Goal: Task Accomplishment & Management: Manage account settings

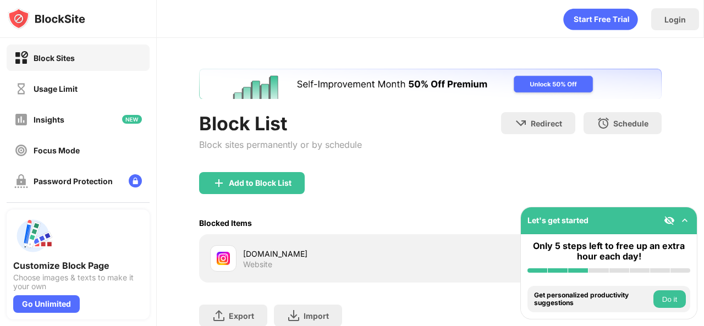
scroll to position [80, 0]
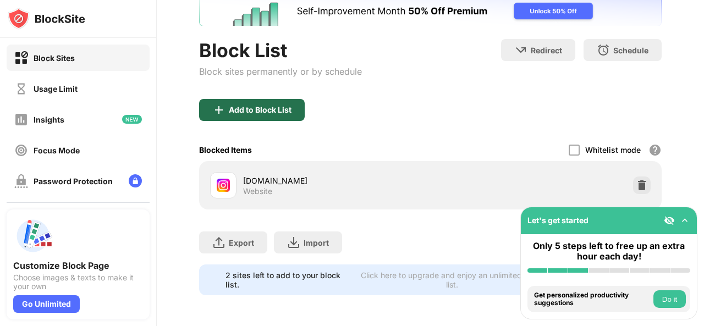
click at [255, 106] on div "Add to Block List" at bounding box center [260, 110] width 63 height 9
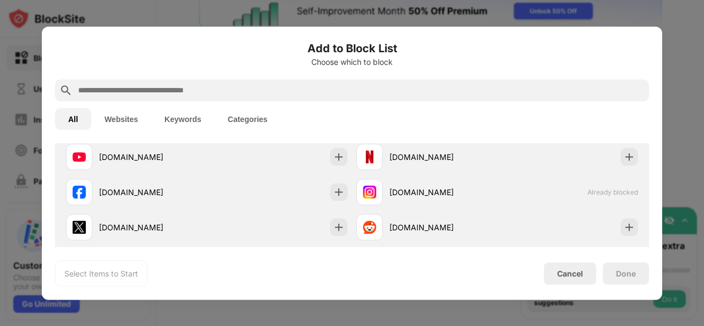
scroll to position [187, 0]
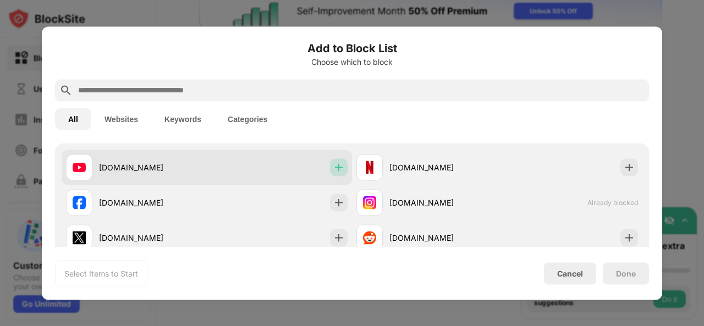
click at [339, 174] on div at bounding box center [339, 167] width 18 height 18
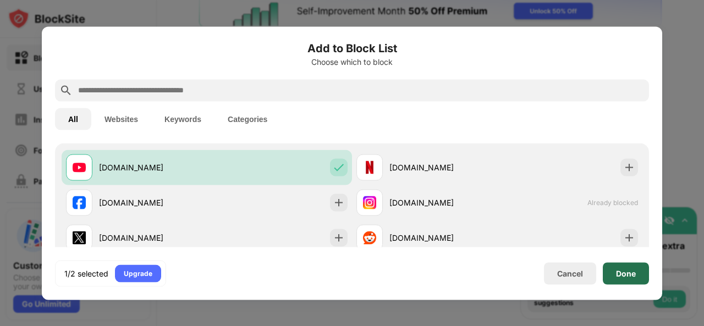
click at [632, 271] on div "Done" at bounding box center [626, 273] width 20 height 9
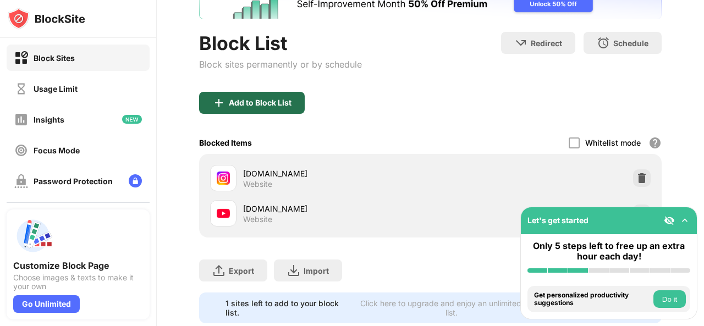
click at [272, 108] on div "Add to Block List" at bounding box center [252, 103] width 106 height 22
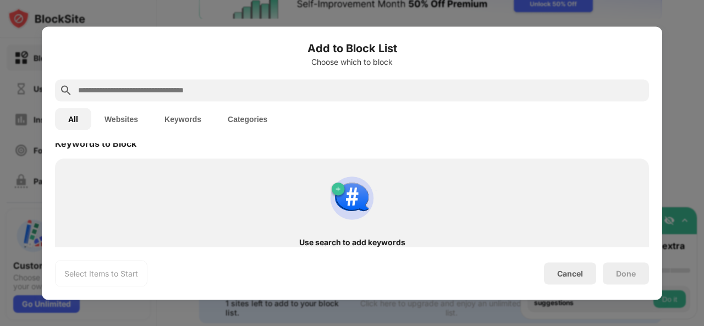
scroll to position [588, 0]
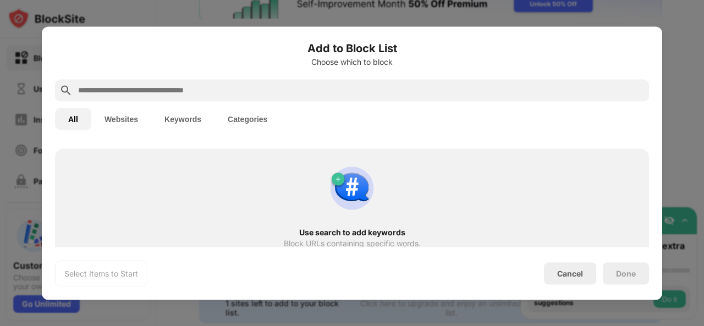
click at [342, 190] on img at bounding box center [351, 188] width 53 height 53
click at [335, 176] on img at bounding box center [351, 188] width 53 height 53
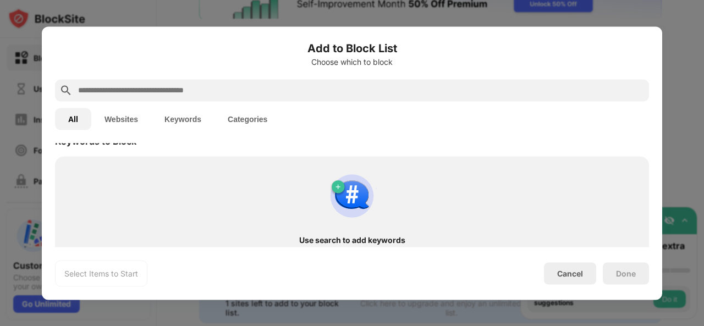
scroll to position [601, 0]
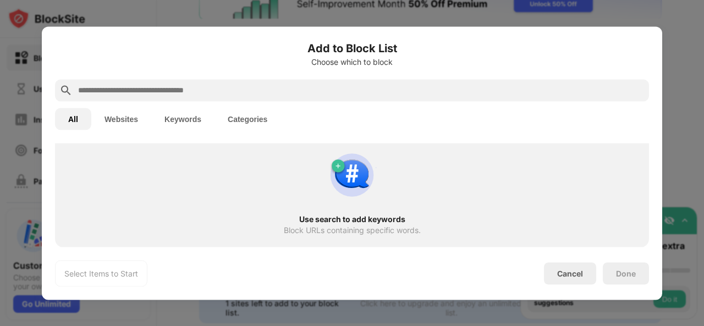
click at [332, 157] on img at bounding box center [351, 174] width 53 height 53
click at [338, 173] on img at bounding box center [351, 174] width 53 height 53
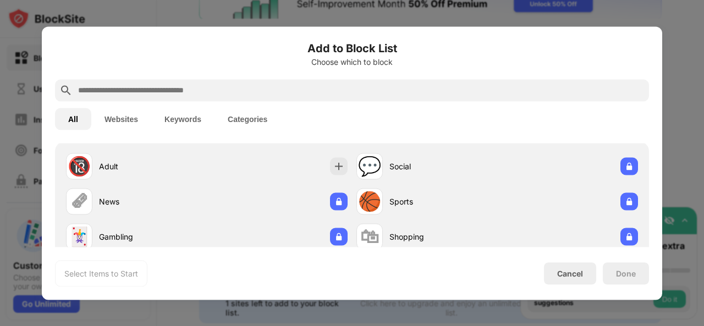
scroll to position [0, 0]
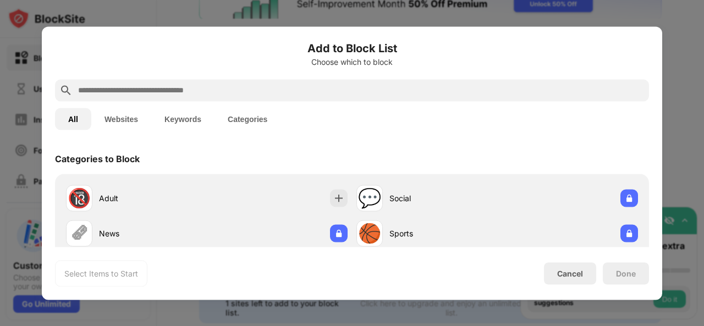
click at [200, 124] on button "Keywords" at bounding box center [182, 119] width 63 height 22
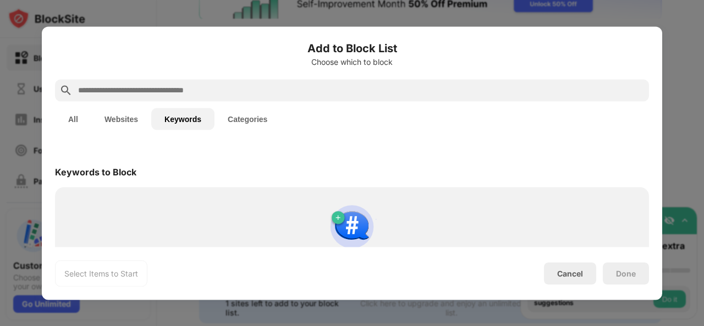
click at [335, 219] on img at bounding box center [351, 226] width 53 height 53
drag, startPoint x: 335, startPoint y: 219, endPoint x: 305, endPoint y: 213, distance: 30.8
click at [305, 213] on div "Use search to add keywords Block URLs containing specific words." at bounding box center [352, 243] width 581 height 99
click at [353, 216] on img at bounding box center [351, 226] width 53 height 53
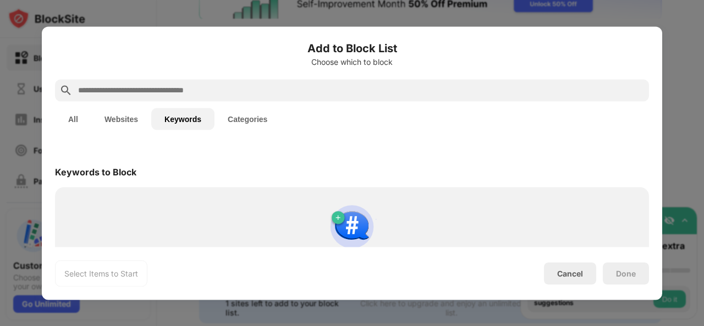
click at [353, 216] on img at bounding box center [351, 226] width 53 height 53
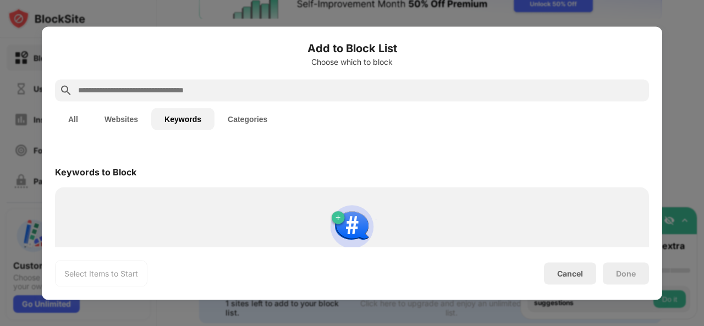
click at [353, 216] on img at bounding box center [351, 226] width 53 height 53
click at [326, 216] on img at bounding box center [351, 226] width 53 height 53
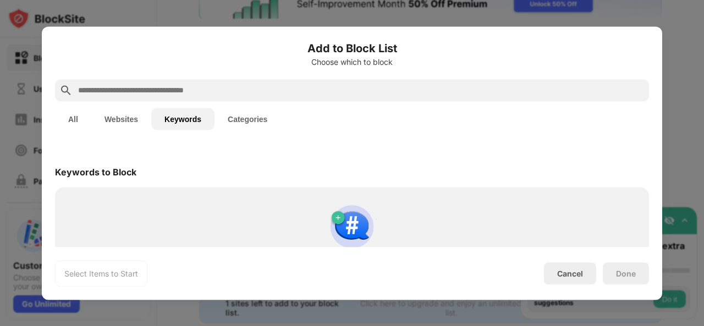
click at [703, 66] on div at bounding box center [703, 163] width 1 height 326
click at [679, 64] on div at bounding box center [352, 163] width 704 height 326
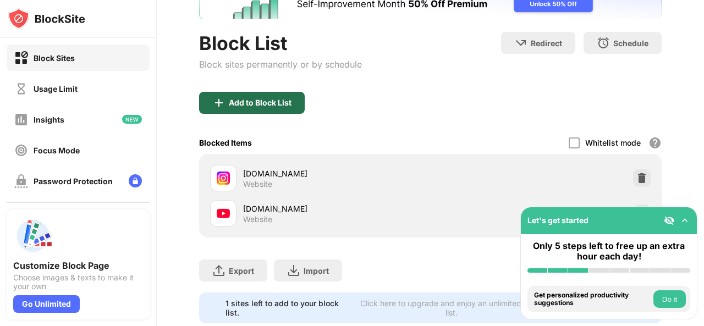
click at [294, 93] on div "Add to Block List" at bounding box center [252, 103] width 106 height 22
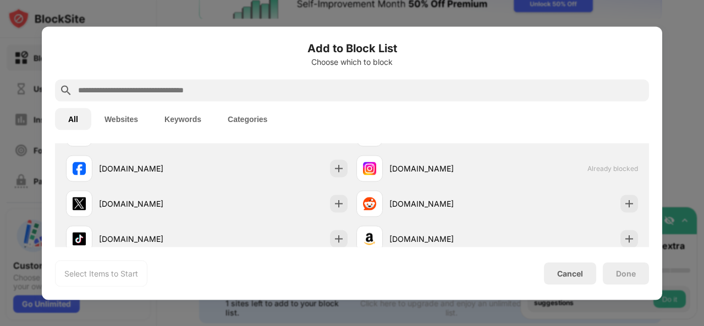
scroll to position [601, 0]
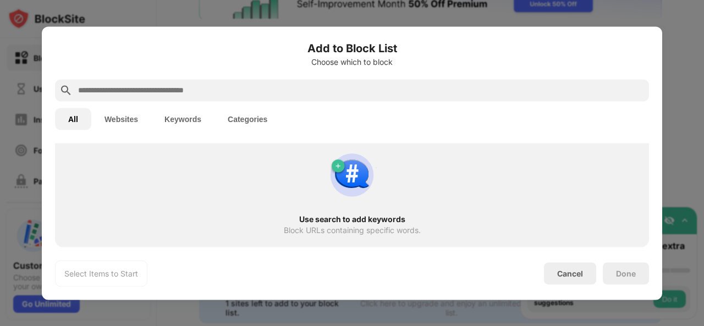
drag, startPoint x: 289, startPoint y: 217, endPoint x: 391, endPoint y: 214, distance: 102.3
click at [391, 214] on div "Use search to add keywords" at bounding box center [352, 218] width 554 height 9
click at [302, 96] on input "text" at bounding box center [360, 90] width 567 height 13
paste input "**********"
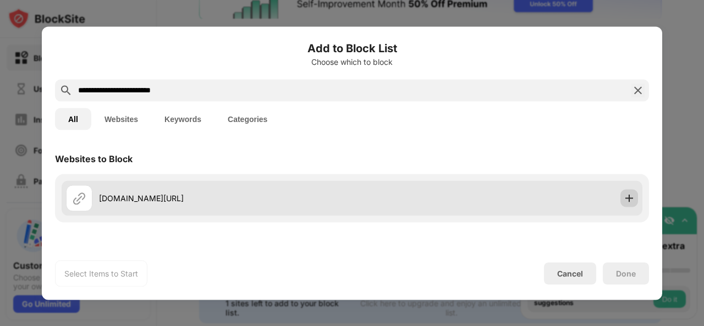
type input "**********"
click at [622, 189] on div at bounding box center [629, 198] width 18 height 18
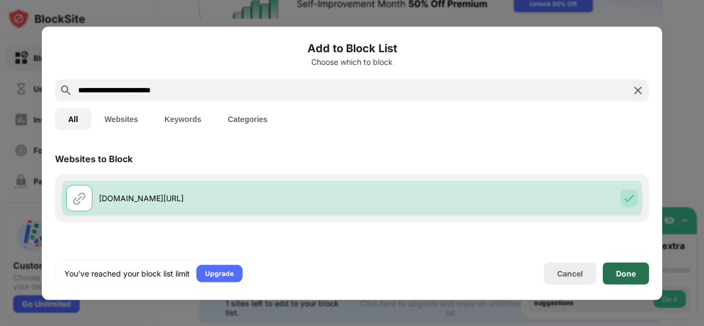
click at [623, 275] on div "Done" at bounding box center [626, 273] width 20 height 9
